Goal: Task Accomplishment & Management: Manage account settings

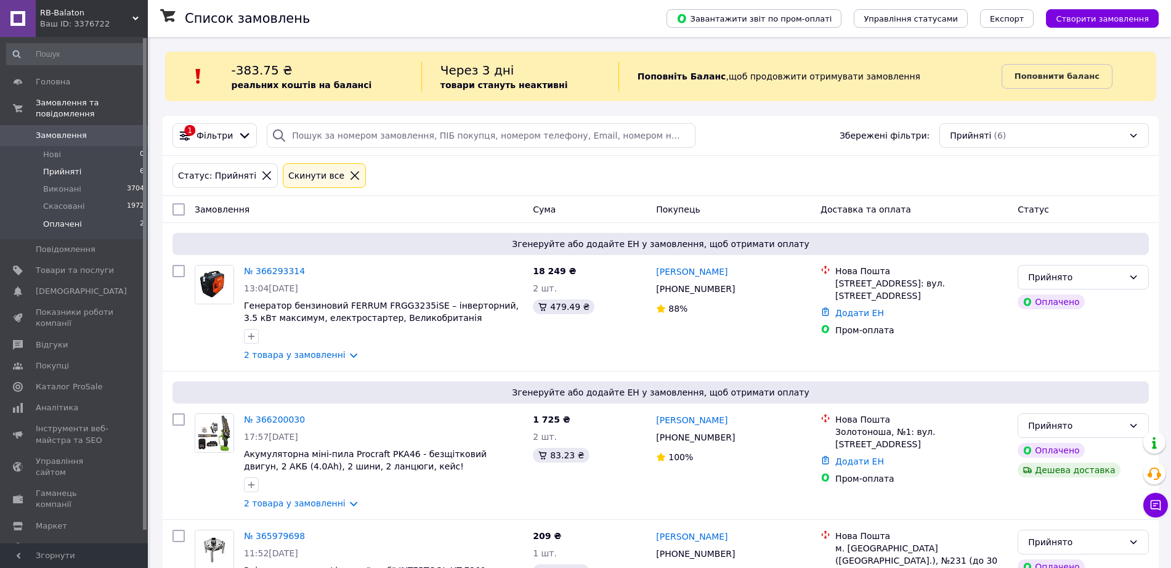
click at [103, 216] on li "Оплачені 2" at bounding box center [75, 227] width 151 height 23
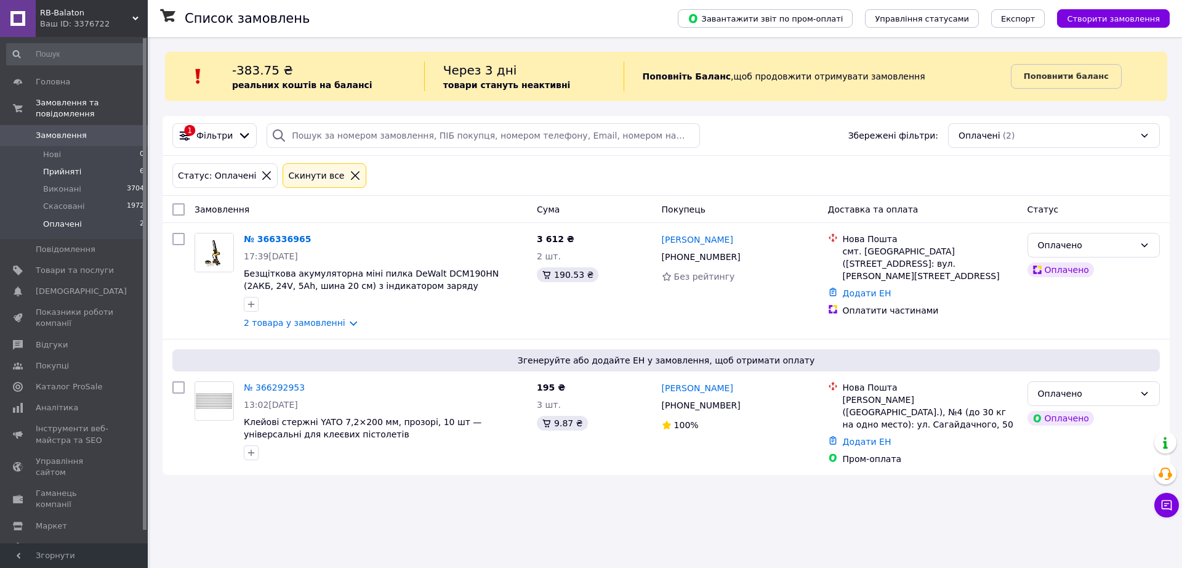
click at [100, 163] on li "Прийняті 6" at bounding box center [75, 171] width 151 height 17
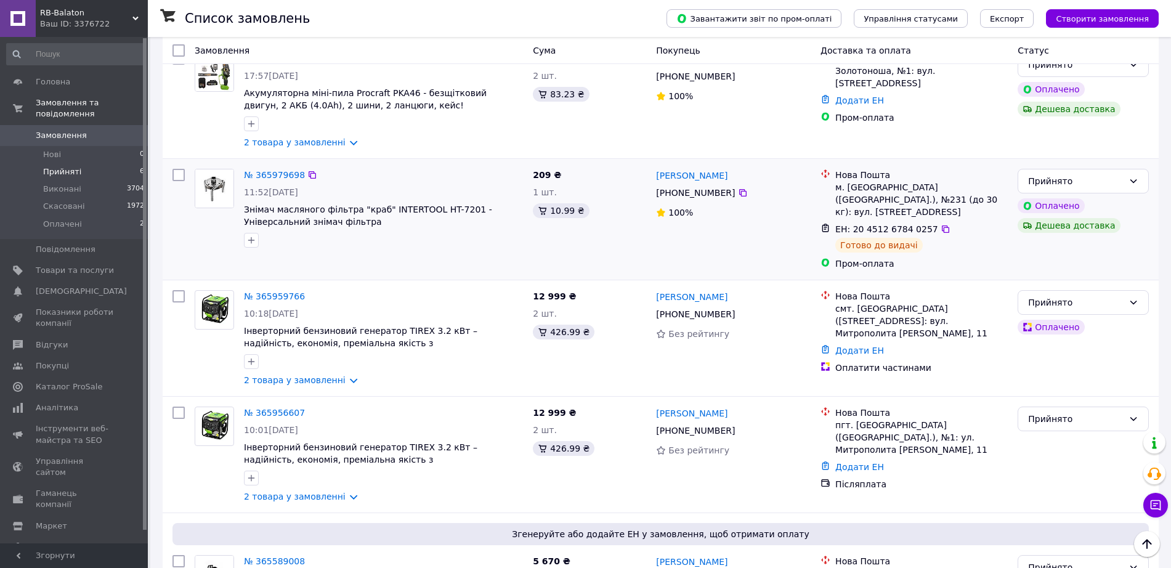
scroll to position [456, 0]
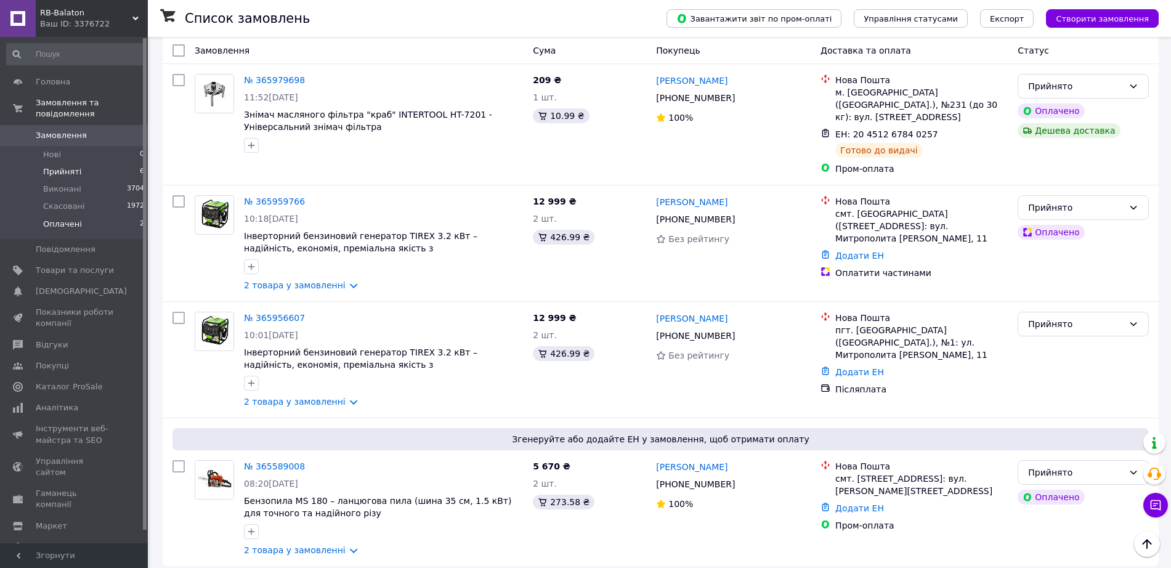
click at [97, 216] on li "Оплачені 2" at bounding box center [75, 227] width 151 height 23
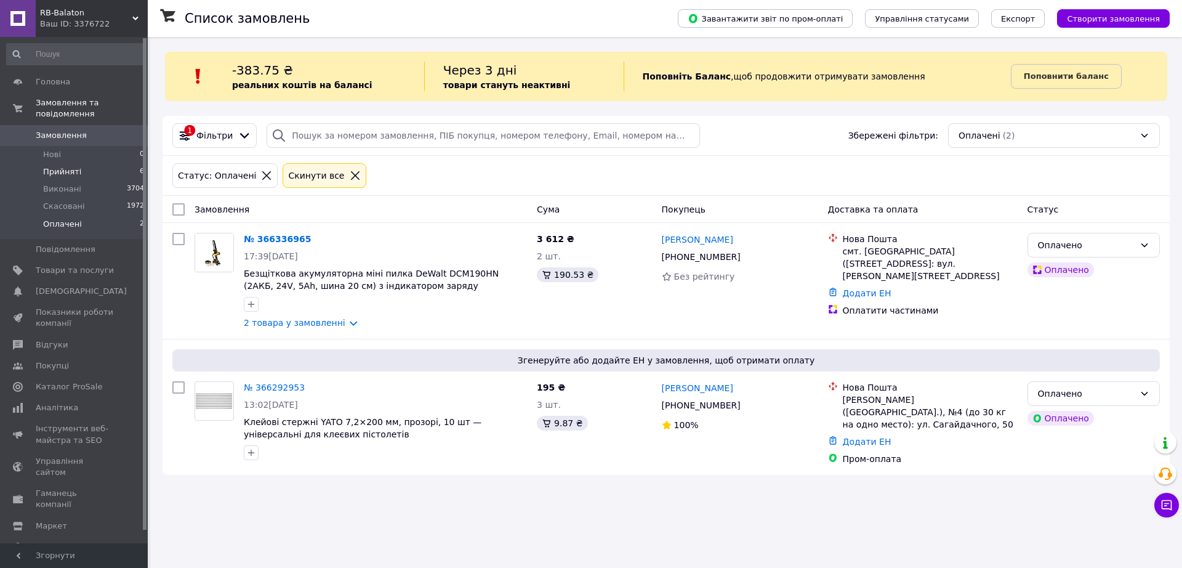
click at [104, 164] on li "Прийняті 6" at bounding box center [75, 171] width 151 height 17
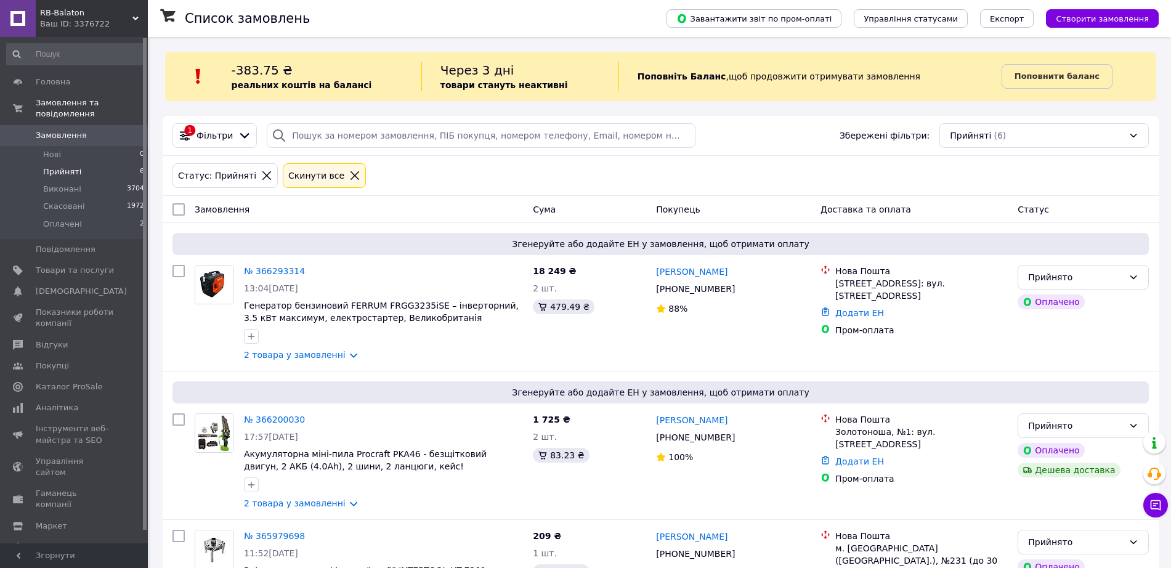
scroll to position [456, 0]
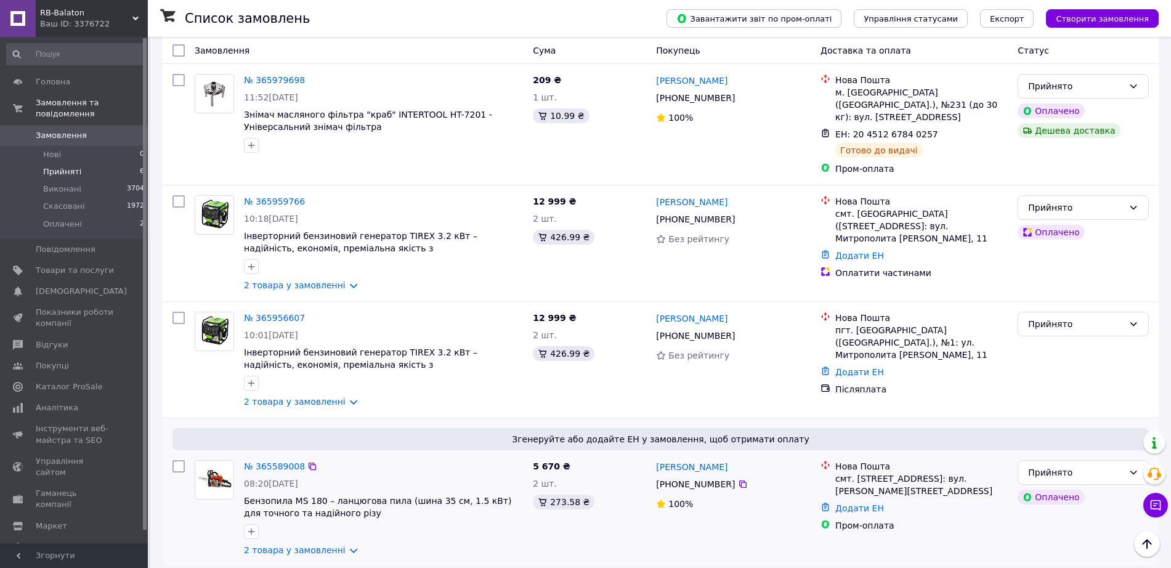
click at [907, 486] on div "смт. [STREET_ADDRESS]: вул. [PERSON_NAME][STREET_ADDRESS]" at bounding box center [921, 484] width 172 height 25
click at [905, 472] on div "смт. [STREET_ADDRESS]: вул. [PERSON_NAME][STREET_ADDRESS]" at bounding box center [921, 484] width 172 height 25
click at [905, 325] on div "пгт. [GEOGRAPHIC_DATA] ([GEOGRAPHIC_DATA].), №1: ул. Митрополита [PERSON_NAME],…" at bounding box center [921, 342] width 172 height 37
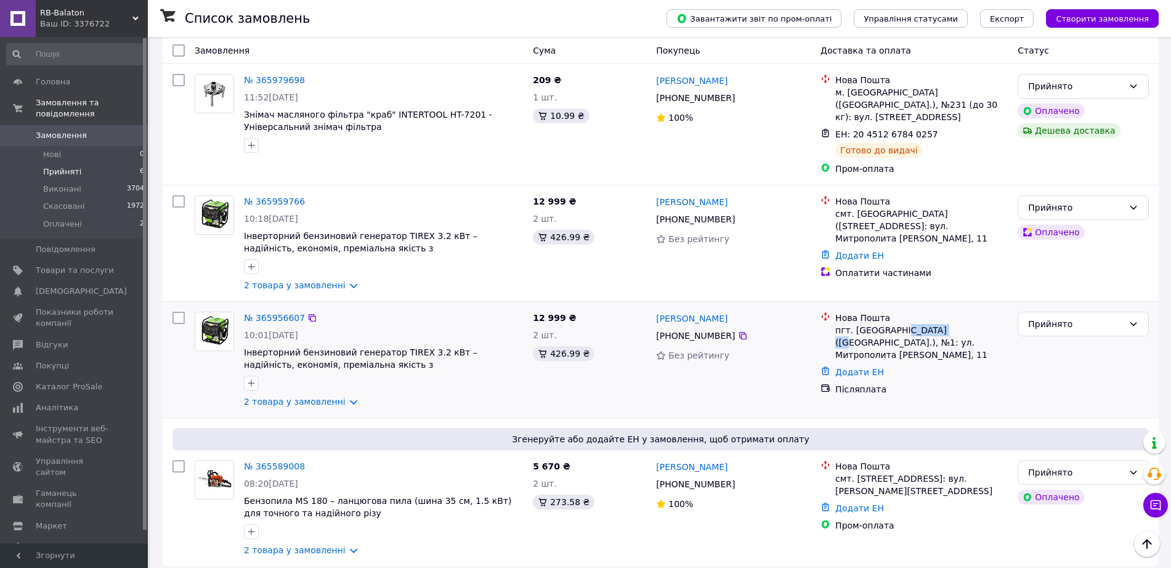
click at [905, 325] on div "пгт. [GEOGRAPHIC_DATA] ([GEOGRAPHIC_DATA].), №1: ул. Митрополита [PERSON_NAME],…" at bounding box center [921, 342] width 172 height 37
click at [905, 324] on div "пгт. [GEOGRAPHIC_DATA] ([GEOGRAPHIC_DATA].), №1: ул. Митрополита [PERSON_NAME],…" at bounding box center [921, 342] width 172 height 37
click at [896, 208] on div "смт. [GEOGRAPHIC_DATA] ([STREET_ADDRESS]: вул. Митрополита [PERSON_NAME], 11" at bounding box center [921, 226] width 172 height 37
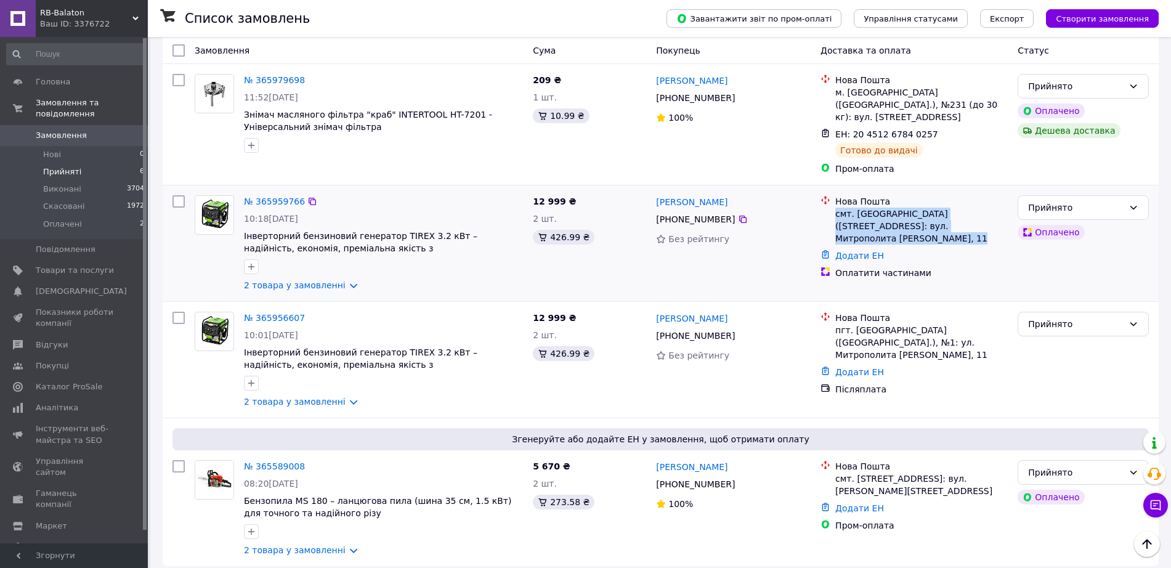
click at [895, 208] on div "смт. [GEOGRAPHIC_DATA] ([STREET_ADDRESS]: вул. Митрополита [PERSON_NAME], 11" at bounding box center [921, 226] width 172 height 37
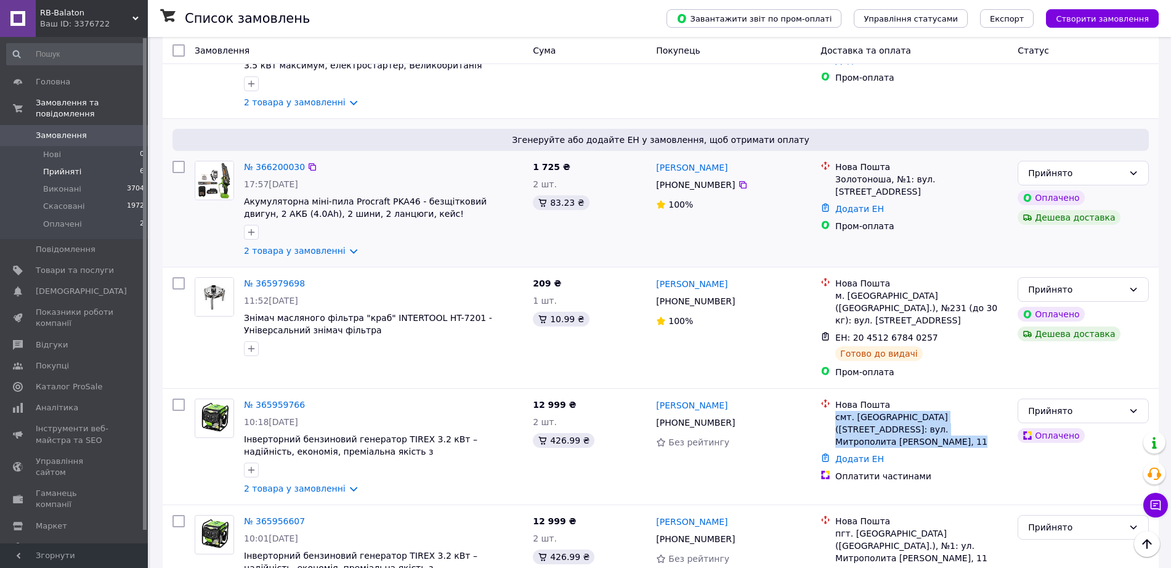
scroll to position [148, 0]
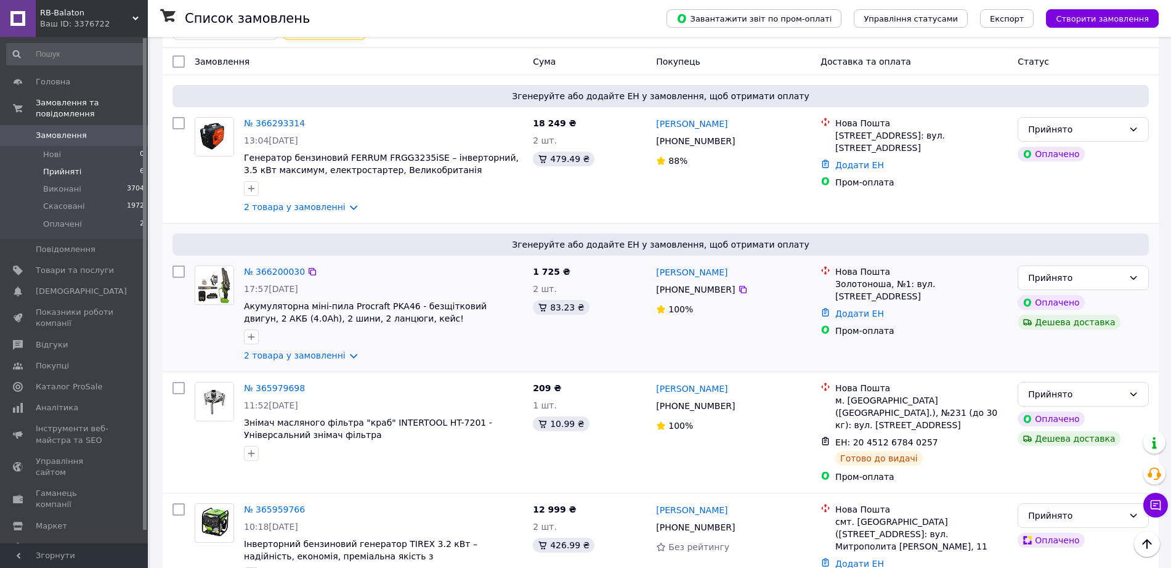
click at [876, 289] on div "Золотоноша, №1: вул. [STREET_ADDRESS]" at bounding box center [921, 290] width 172 height 25
drag, startPoint x: 876, startPoint y: 289, endPoint x: 847, endPoint y: 290, distance: 29.6
click at [876, 289] on div "Золотоноша, №1: вул. [STREET_ADDRESS]" at bounding box center [921, 290] width 172 height 25
click at [117, 216] on li "Оплачені 2" at bounding box center [75, 227] width 151 height 23
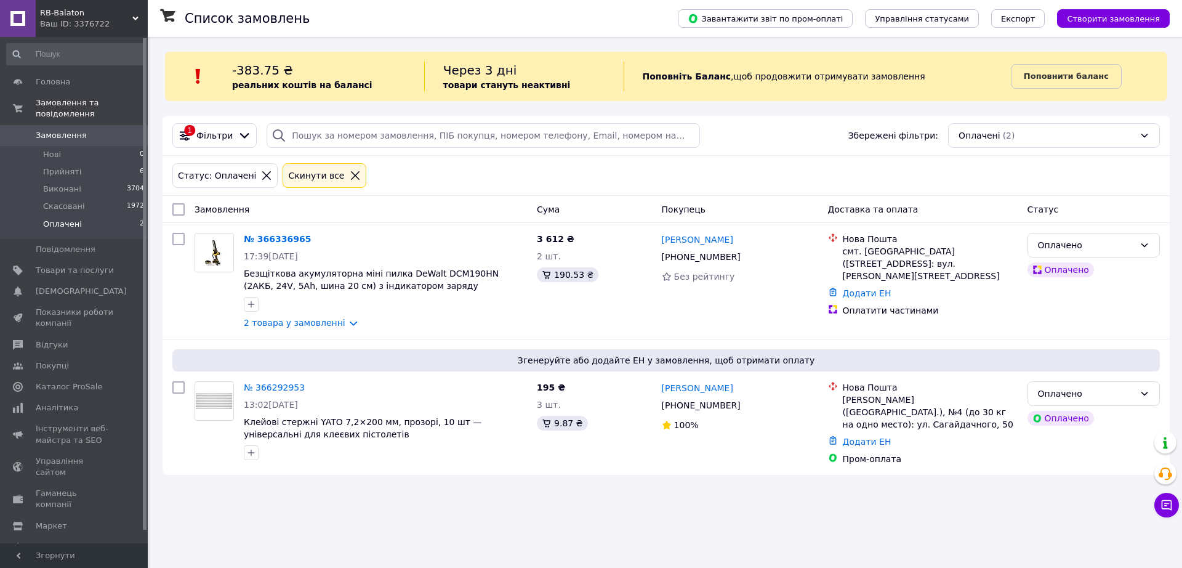
click at [95, 131] on link "Замовлення 0" at bounding box center [75, 135] width 151 height 21
